Goal: Transaction & Acquisition: Purchase product/service

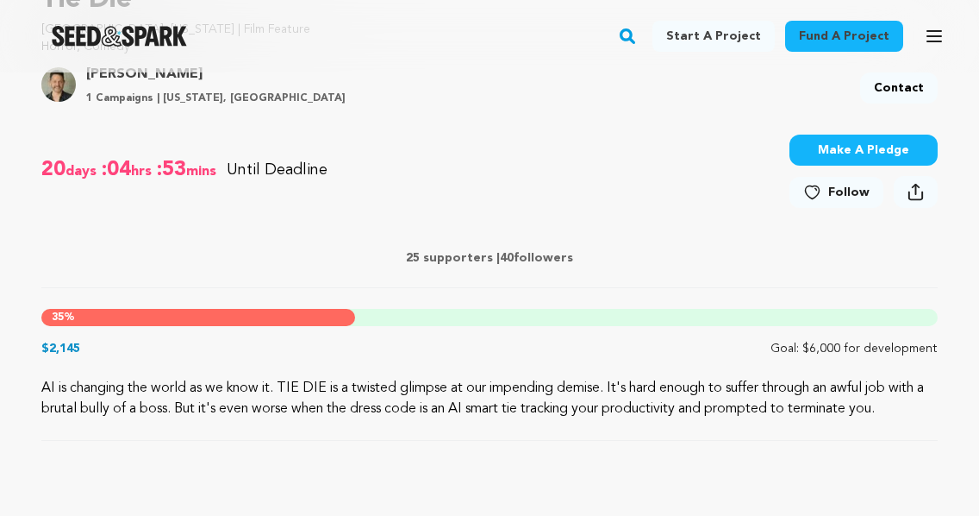
scroll to position [597, 0]
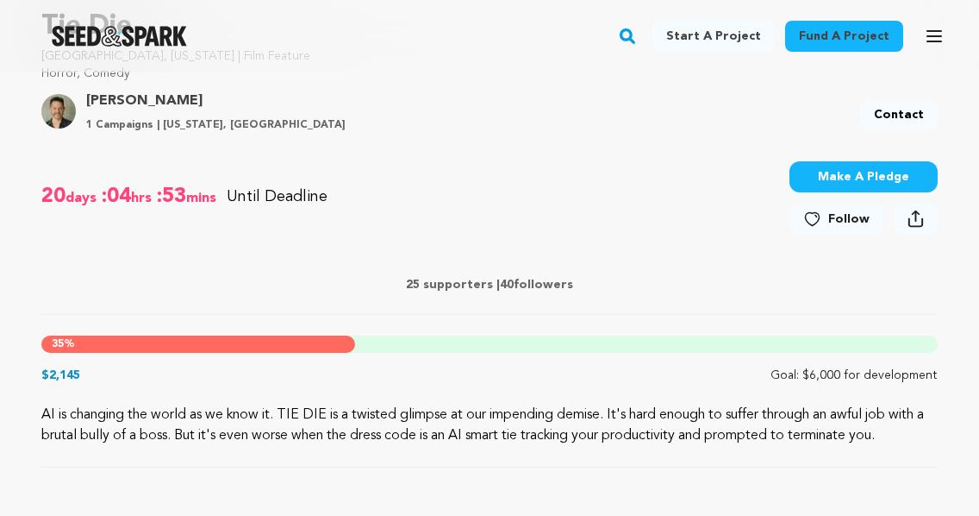
click at [816, 176] on button "Make A Pledge" at bounding box center [864, 176] width 148 height 31
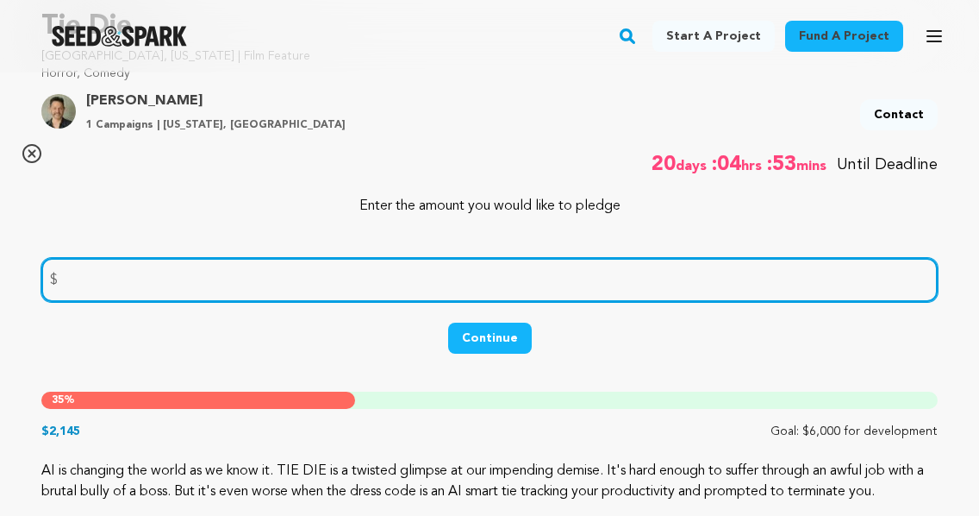
click at [540, 281] on input "number" at bounding box center [489, 280] width 897 height 44
type input "100"
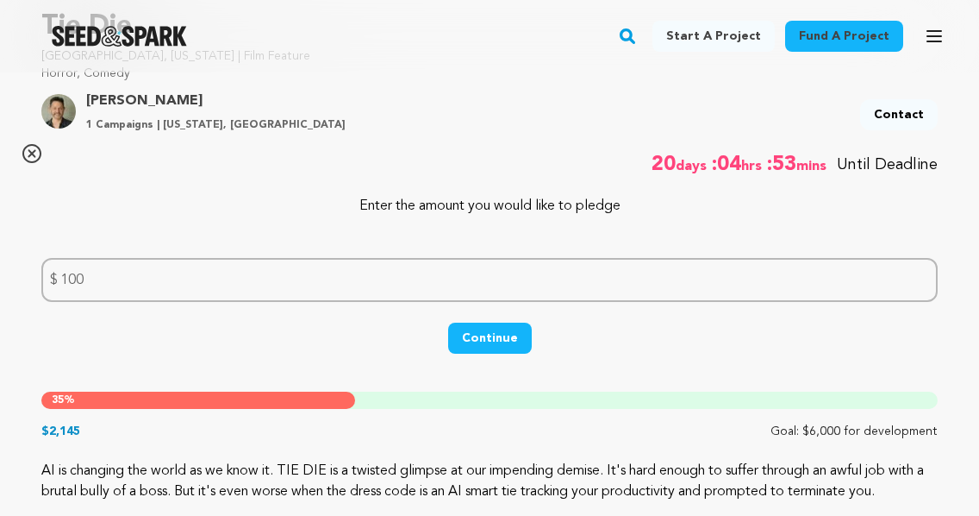
click at [499, 351] on button "Continue" at bounding box center [490, 337] width 84 height 31
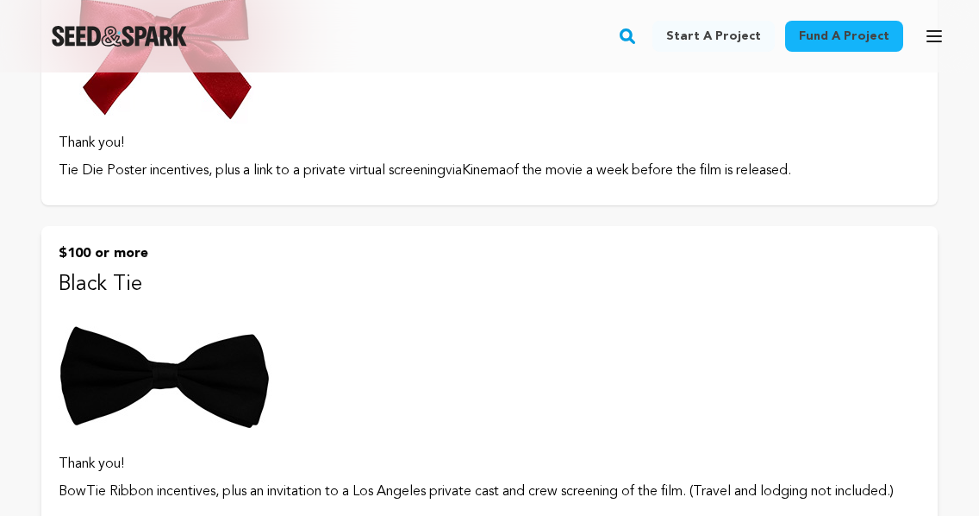
scroll to position [1603, 0]
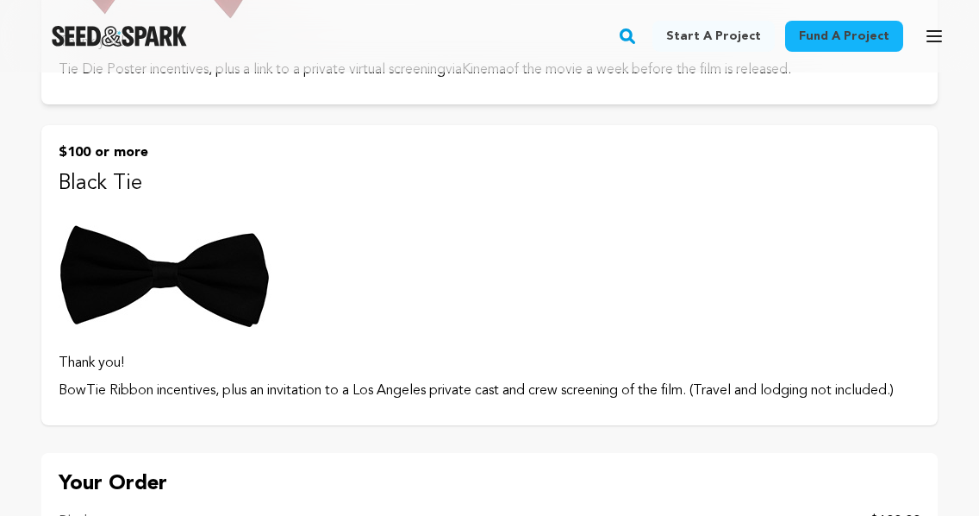
click at [497, 302] on button "$100 or more Black Tie Thank you! BowTie Ribbon incentives, plus an invitation …" at bounding box center [489, 275] width 897 height 300
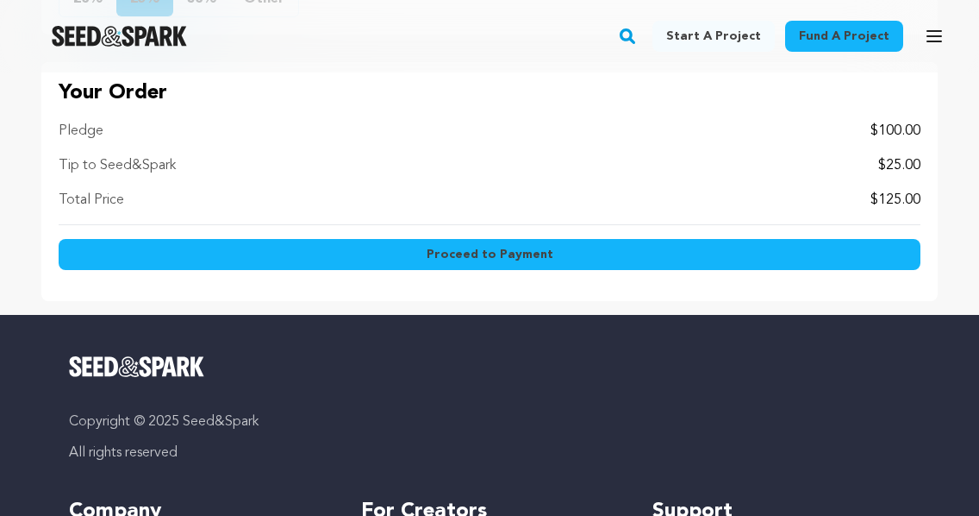
scroll to position [1491, 0]
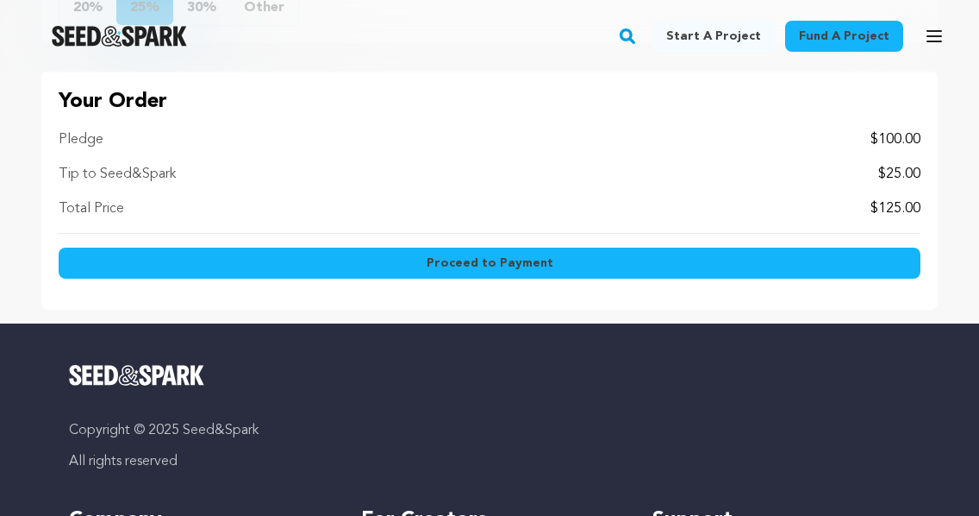
click at [659, 278] on button "Proceed to Payment" at bounding box center [490, 262] width 862 height 31
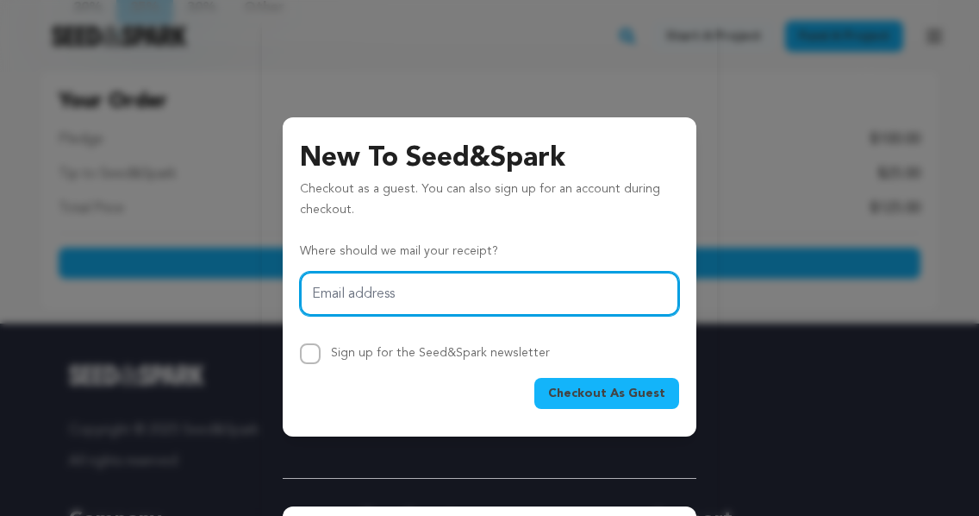
type input "ndownend@gmail.com"
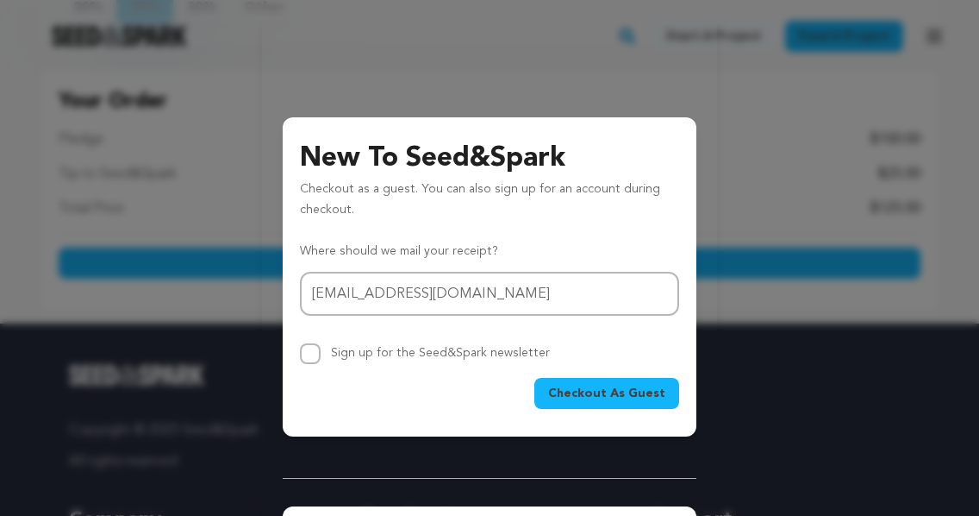
click at [573, 389] on span "Checkout As Guest" at bounding box center [606, 393] width 117 height 17
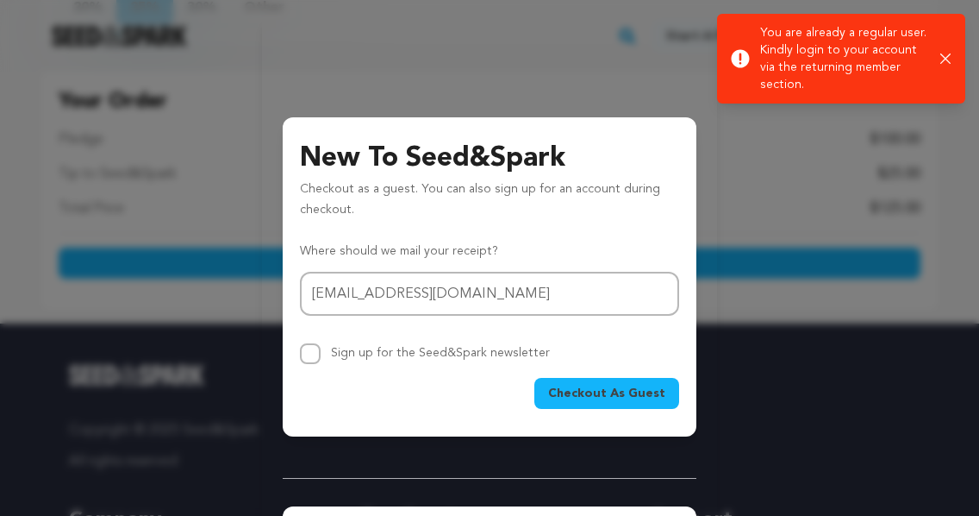
click at [570, 80] on div "New To Seed&Spark Checkout as a guest. You can also sign up for an account duri…" at bounding box center [490, 510] width 414 height 869
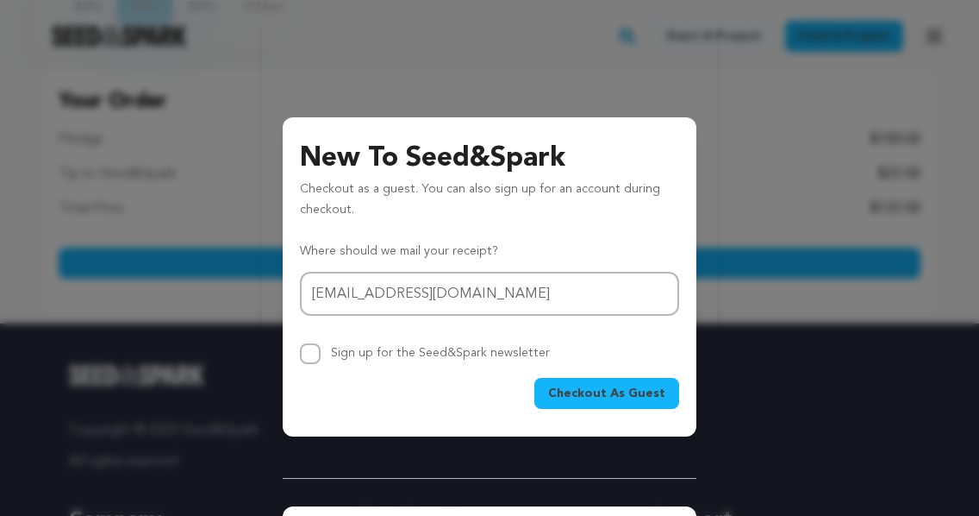
click at [948, 56] on div "Success: Info: Warning: Error: You are already a regular user. Kindly login to …" at bounding box center [841, 58] width 236 height 85
click at [868, 92] on div "New To Seed&Spark Checkout as a guest. You can also sign up for an account duri…" at bounding box center [489, 489] width 979 height 979
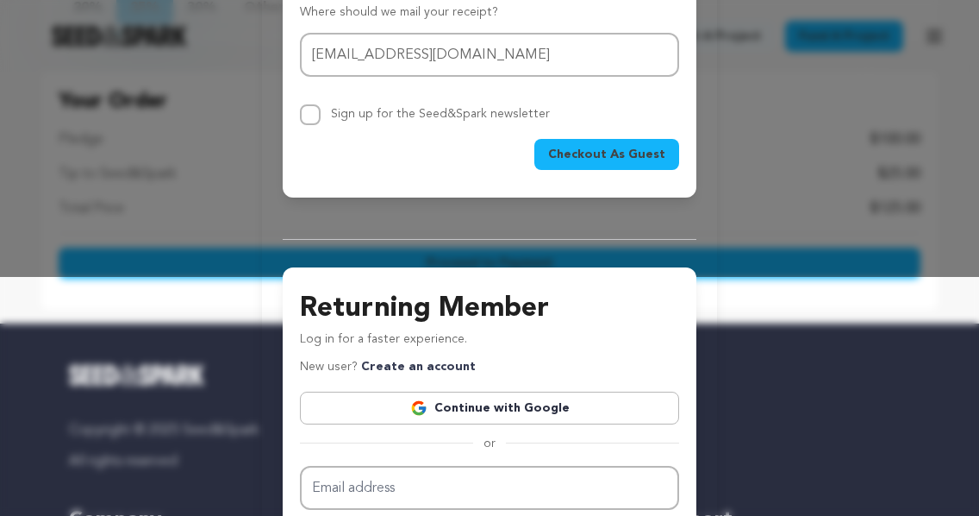
scroll to position [266, 0]
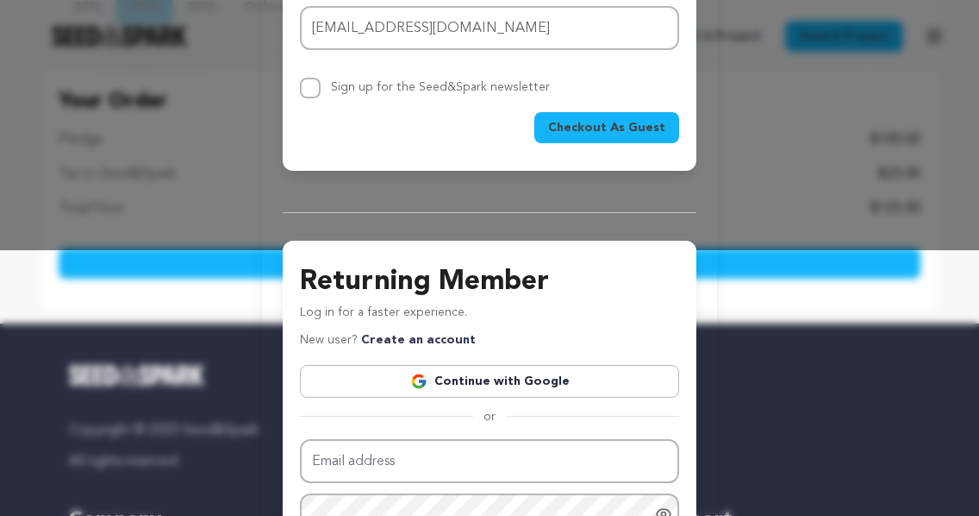
click at [482, 377] on link "Continue with Google" at bounding box center [489, 381] width 379 height 33
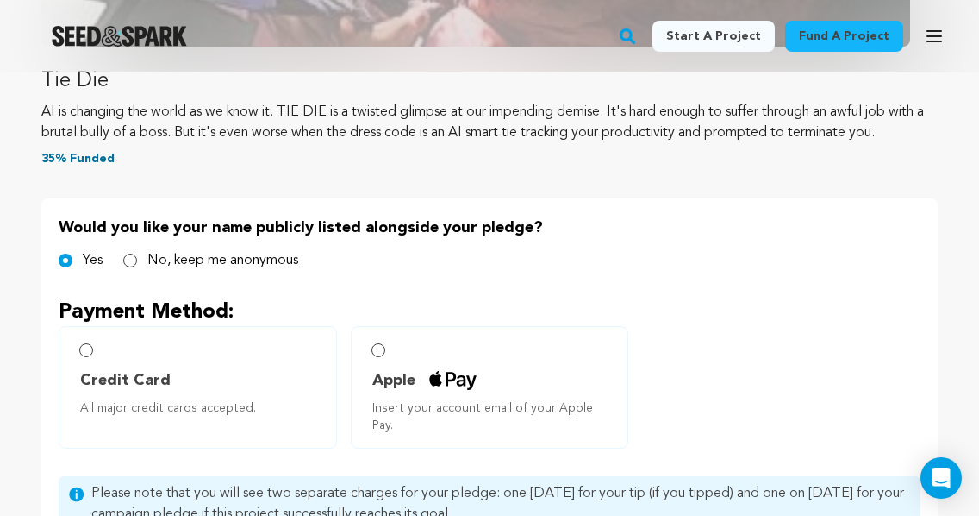
scroll to position [714, 0]
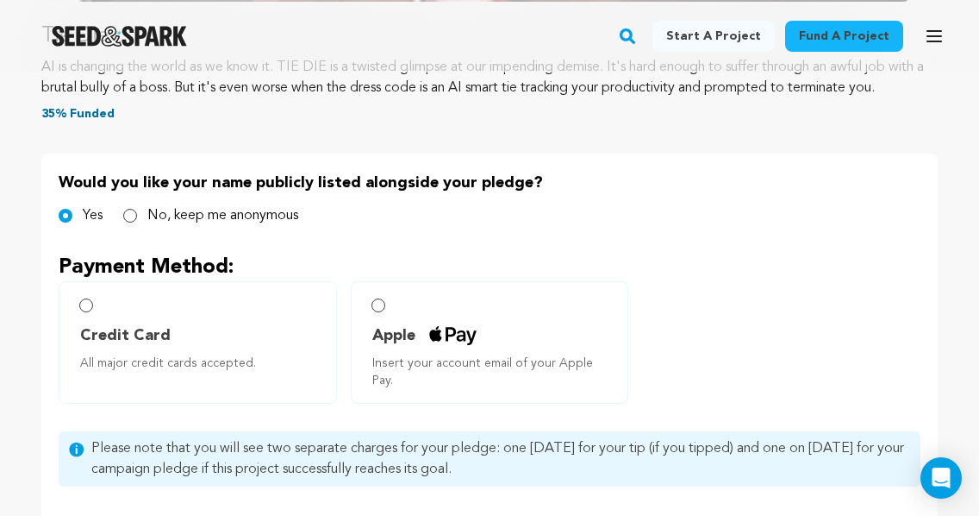
click at [97, 309] on label "Credit Card All major credit cards accepted." at bounding box center [198, 342] width 278 height 122
radio input "true"
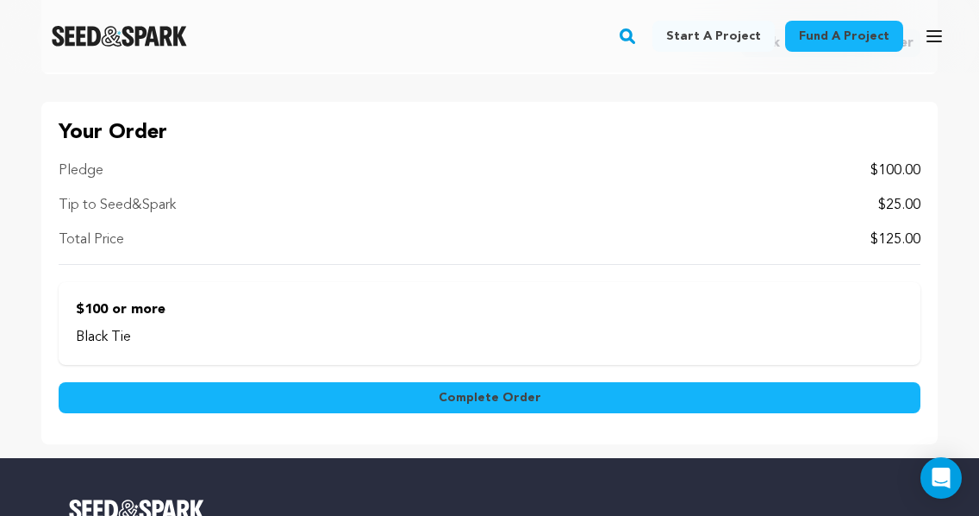
scroll to position [1504, 0]
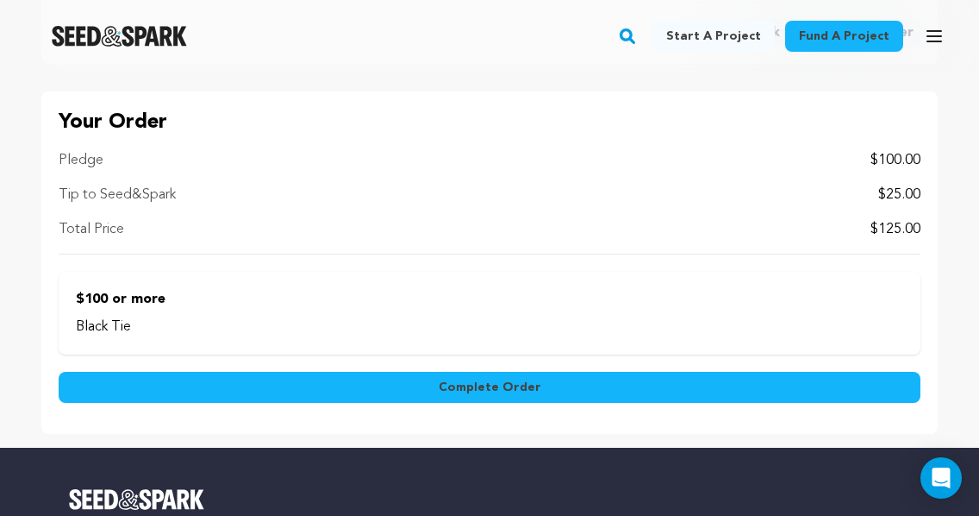
click at [242, 372] on button "Complete Order" at bounding box center [490, 387] width 862 height 31
